Goal: Information Seeking & Learning: Check status

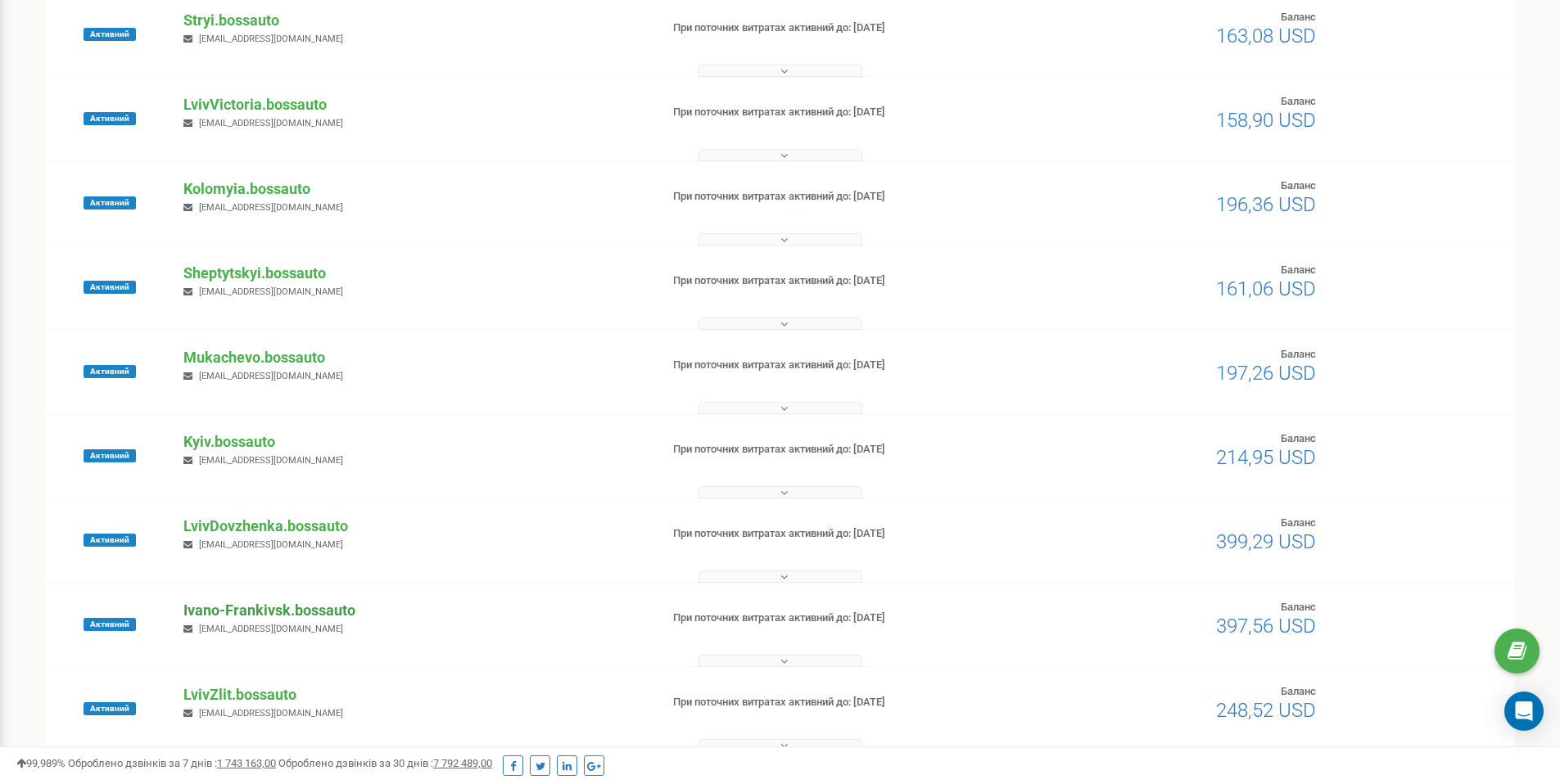
click at [261, 613] on p "Ivano-Frankivsk.bossauto" at bounding box center [415, 610] width 463 height 21
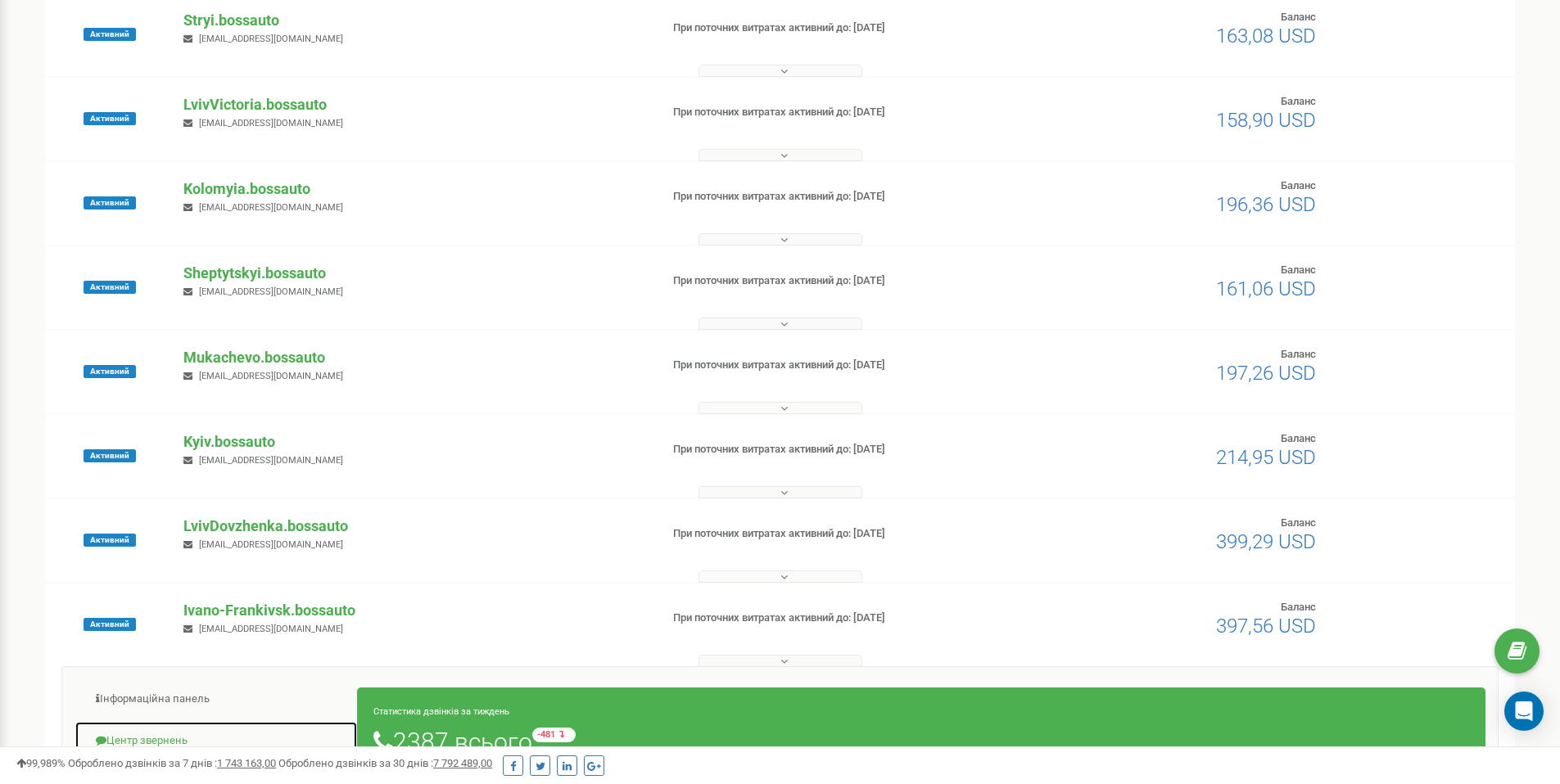
click at [168, 734] on link "Центр звернень" at bounding box center [216, 740] width 283 height 40
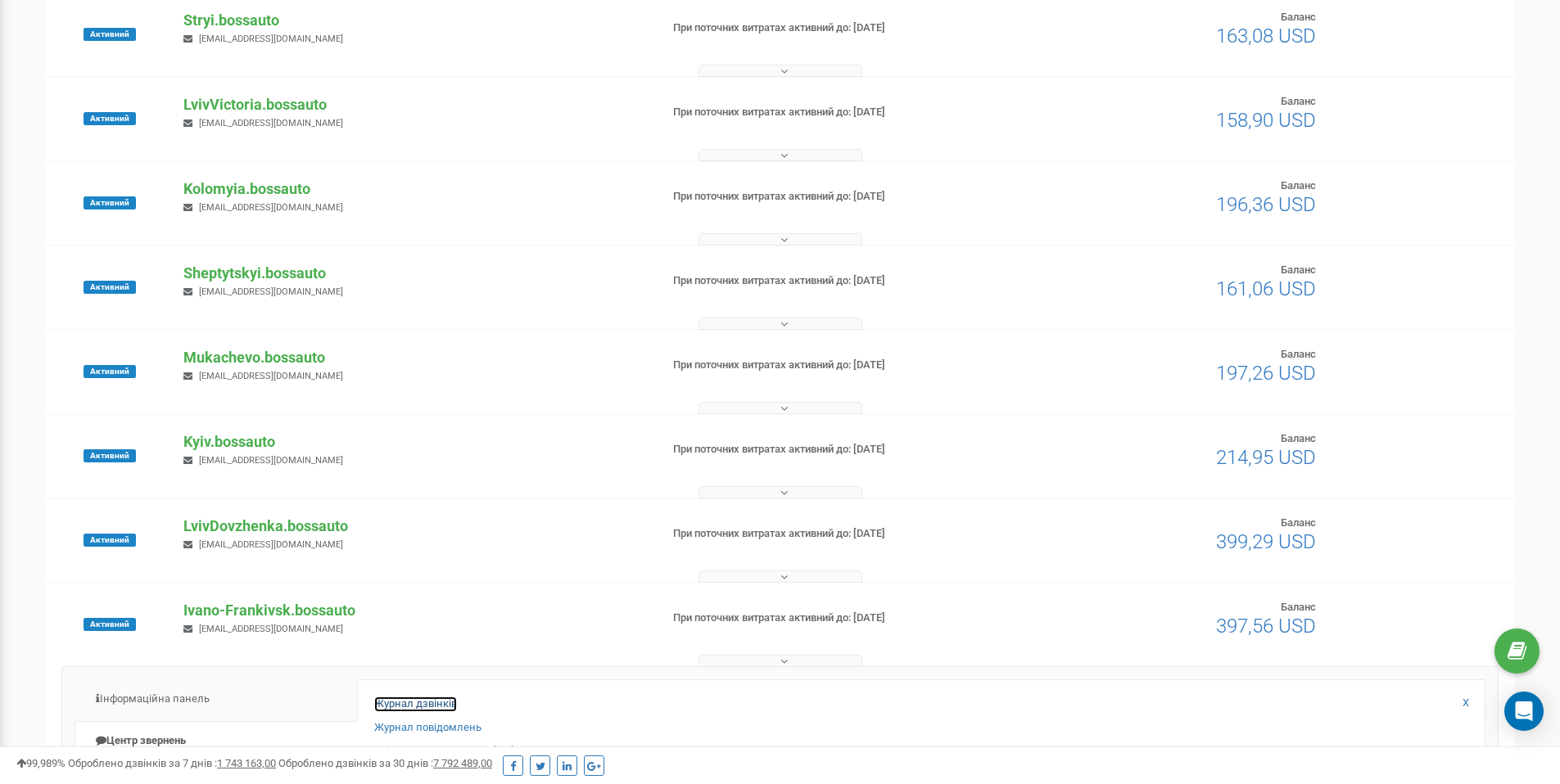
click at [382, 702] on link "Журнал дзвінків" at bounding box center [415, 704] width 83 height 16
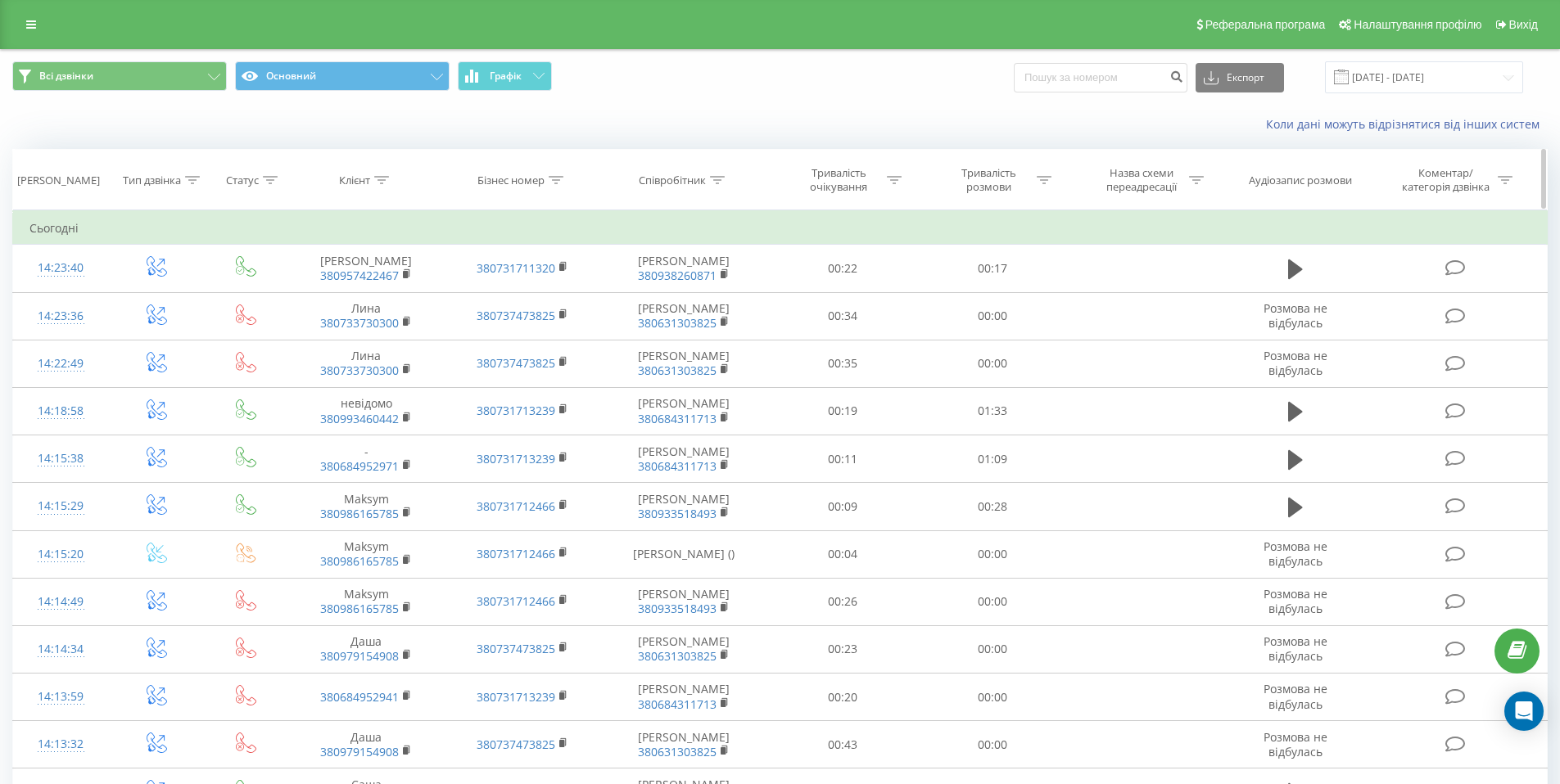
click at [383, 176] on icon at bounding box center [381, 180] width 15 height 8
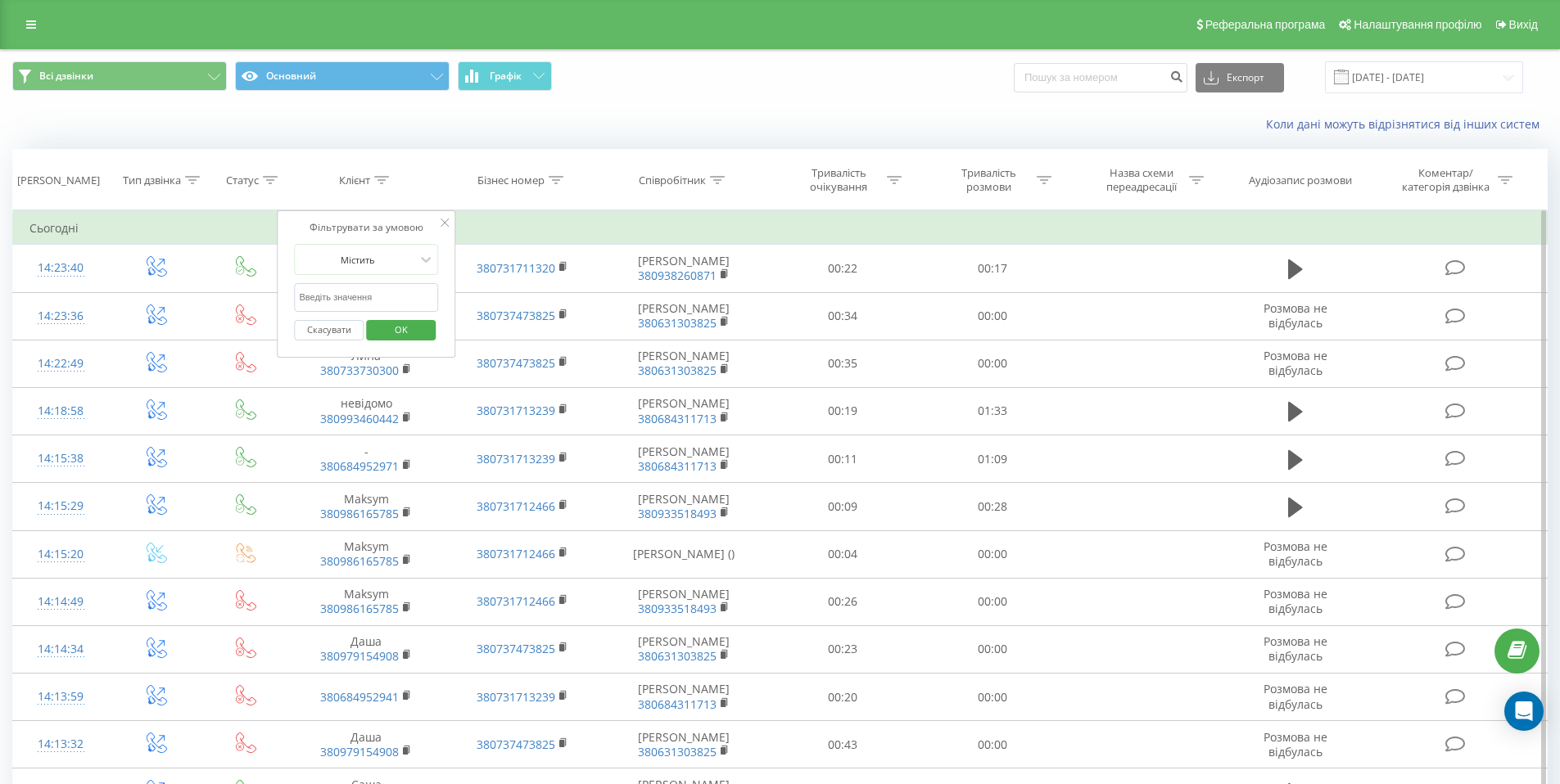
click at [338, 289] on input "text" at bounding box center [366, 296] width 144 height 28
paste input "96 826 4205"
click at [332, 294] on input "96 826 4205" at bounding box center [366, 296] width 144 height 28
click at [329, 293] on input "96 826 4205" at bounding box center [366, 296] width 144 height 28
click at [312, 288] on input "96 8264205" at bounding box center [366, 296] width 144 height 28
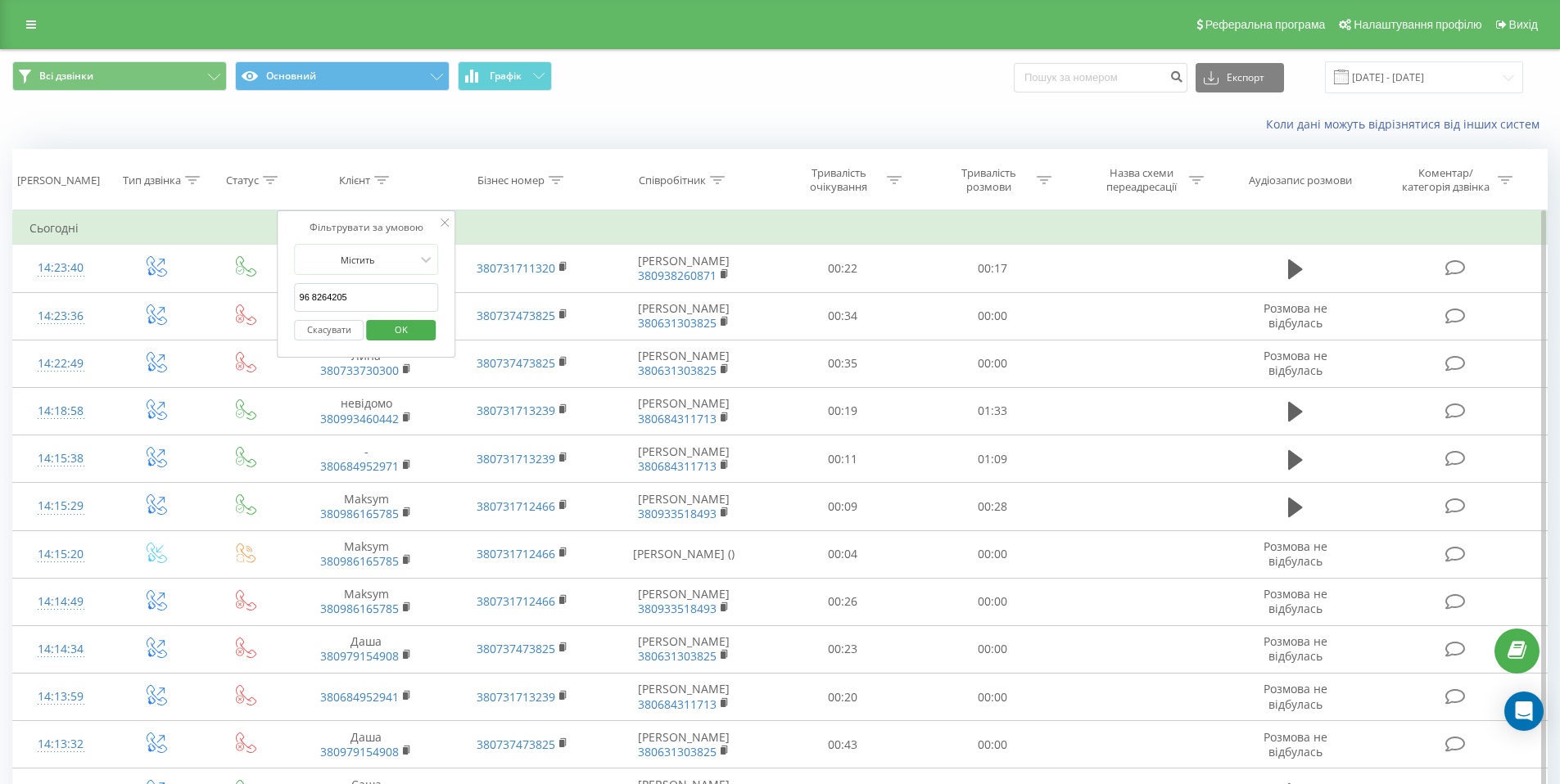
click at [314, 293] on input "96 8264205" at bounding box center [366, 296] width 144 height 28
type input "968264205"
click button "OK" at bounding box center [400, 329] width 70 height 20
